Goal: Task Accomplishment & Management: Manage account settings

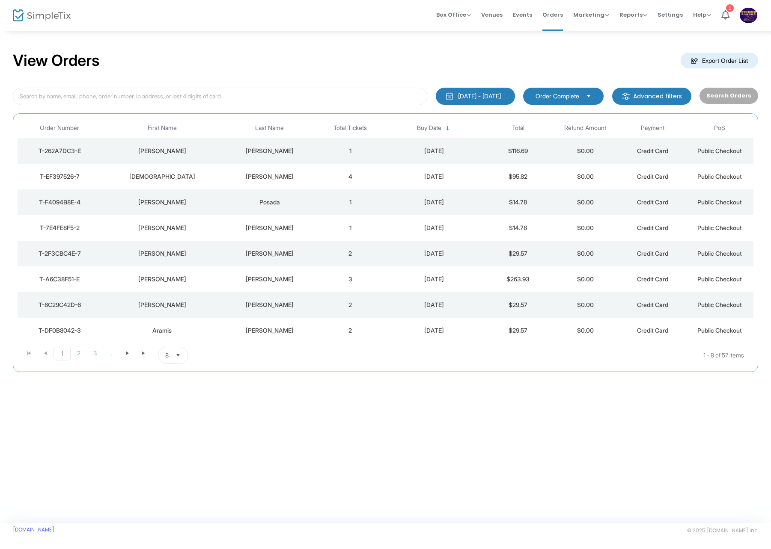
click at [175, 355] on span "Select" at bounding box center [178, 356] width 14 height 14
click at [178, 423] on li "100" at bounding box center [173, 424] width 30 height 17
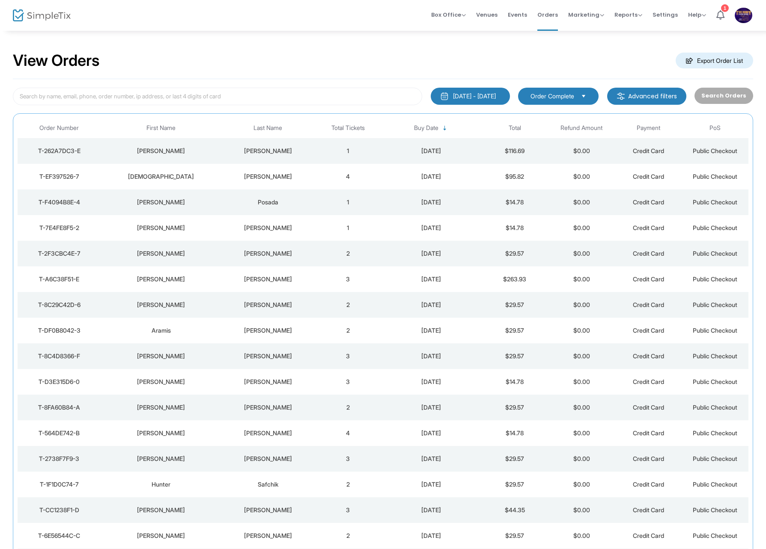
click at [698, 59] on m-button "Export Order List" at bounding box center [713, 61] width 77 height 16
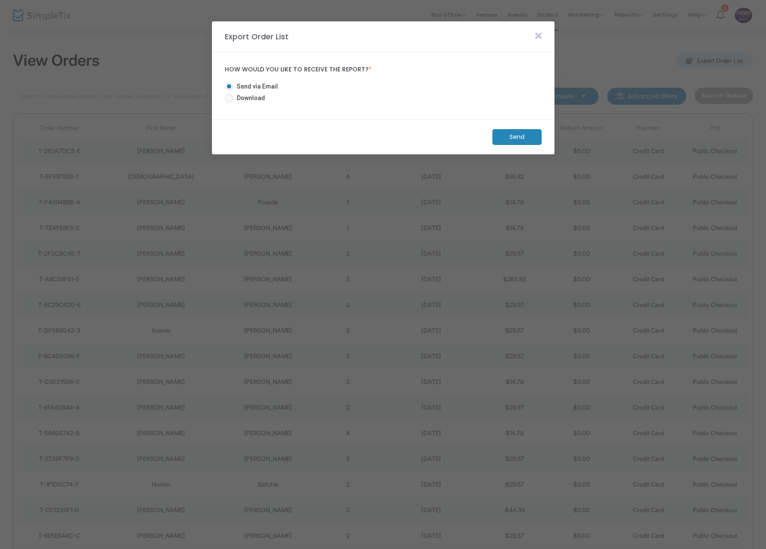
click at [514, 136] on m-button "Send" at bounding box center [516, 137] width 49 height 16
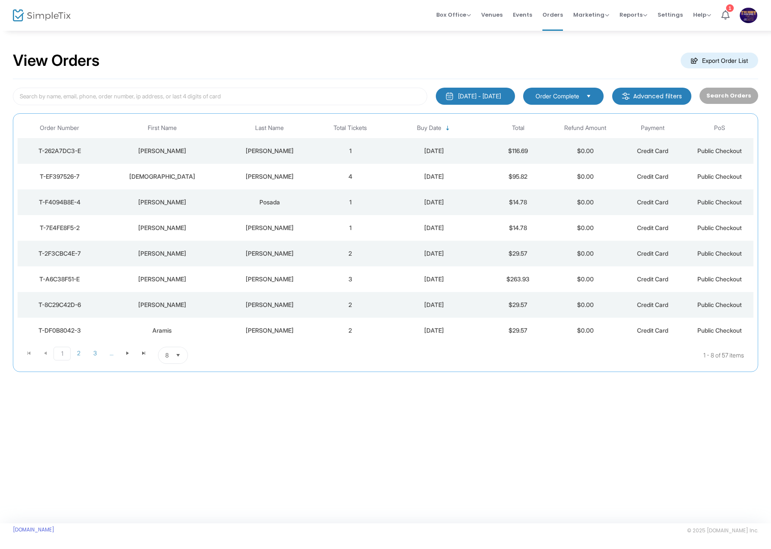
click at [177, 351] on span "Select" at bounding box center [178, 356] width 14 height 14
click at [172, 419] on li "100" at bounding box center [173, 424] width 30 height 17
